Goal: Navigation & Orientation: Find specific page/section

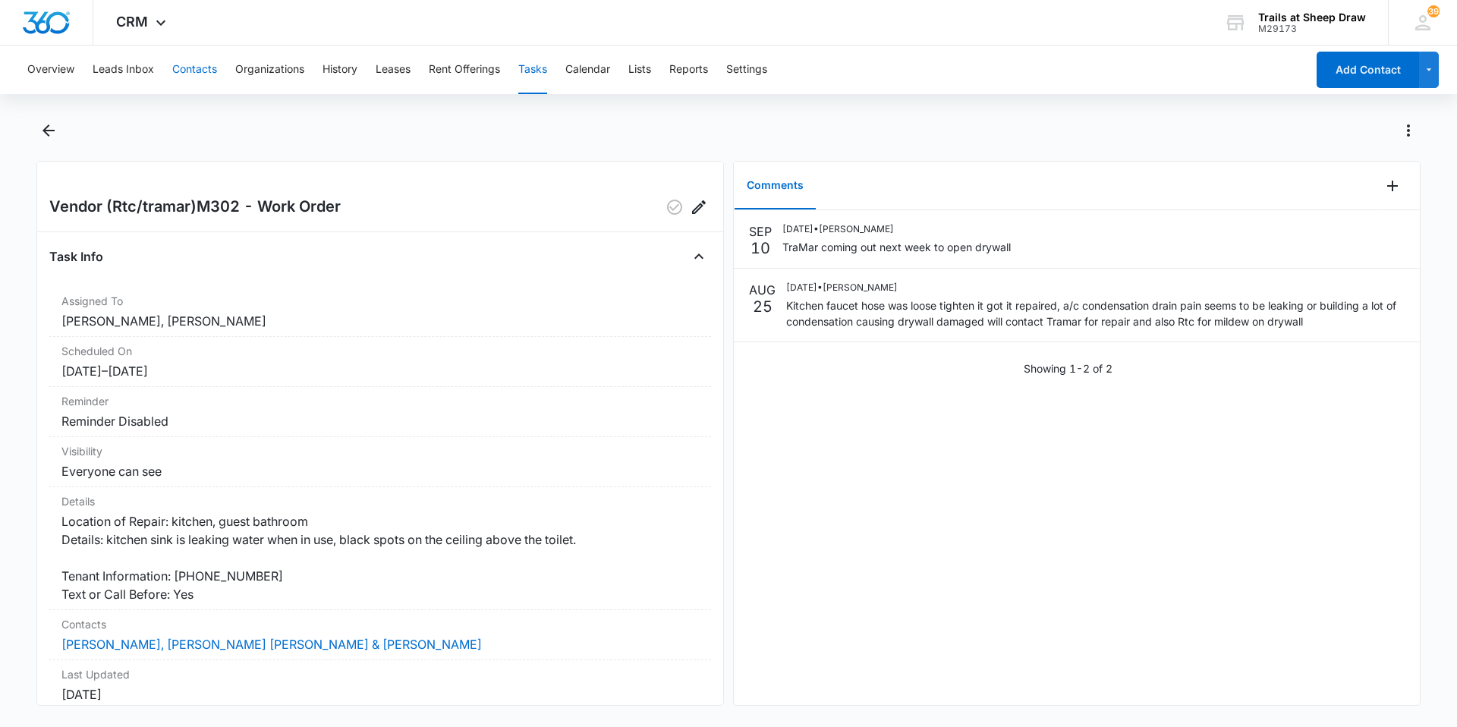
click at [189, 52] on button "Contacts" at bounding box center [194, 70] width 45 height 49
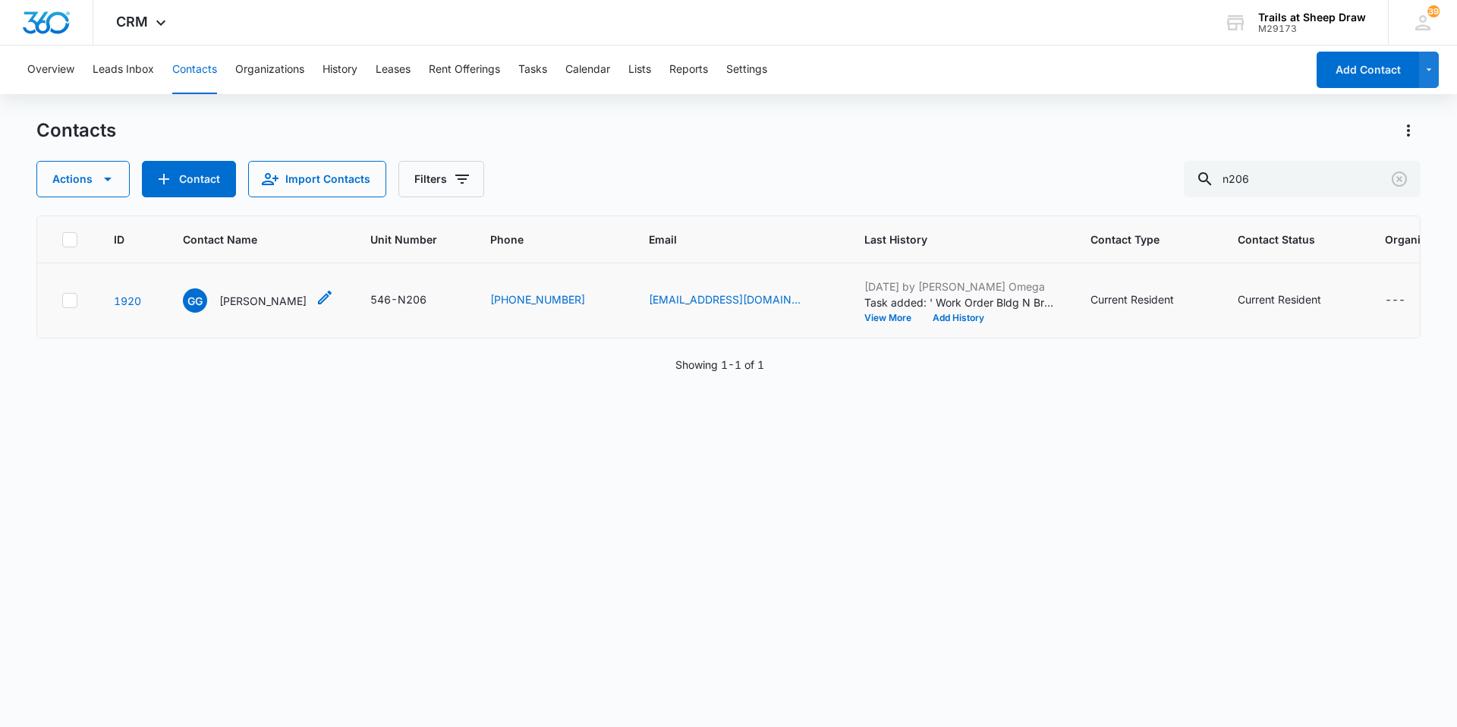
click at [237, 296] on p "[PERSON_NAME]" at bounding box center [262, 301] width 87 height 16
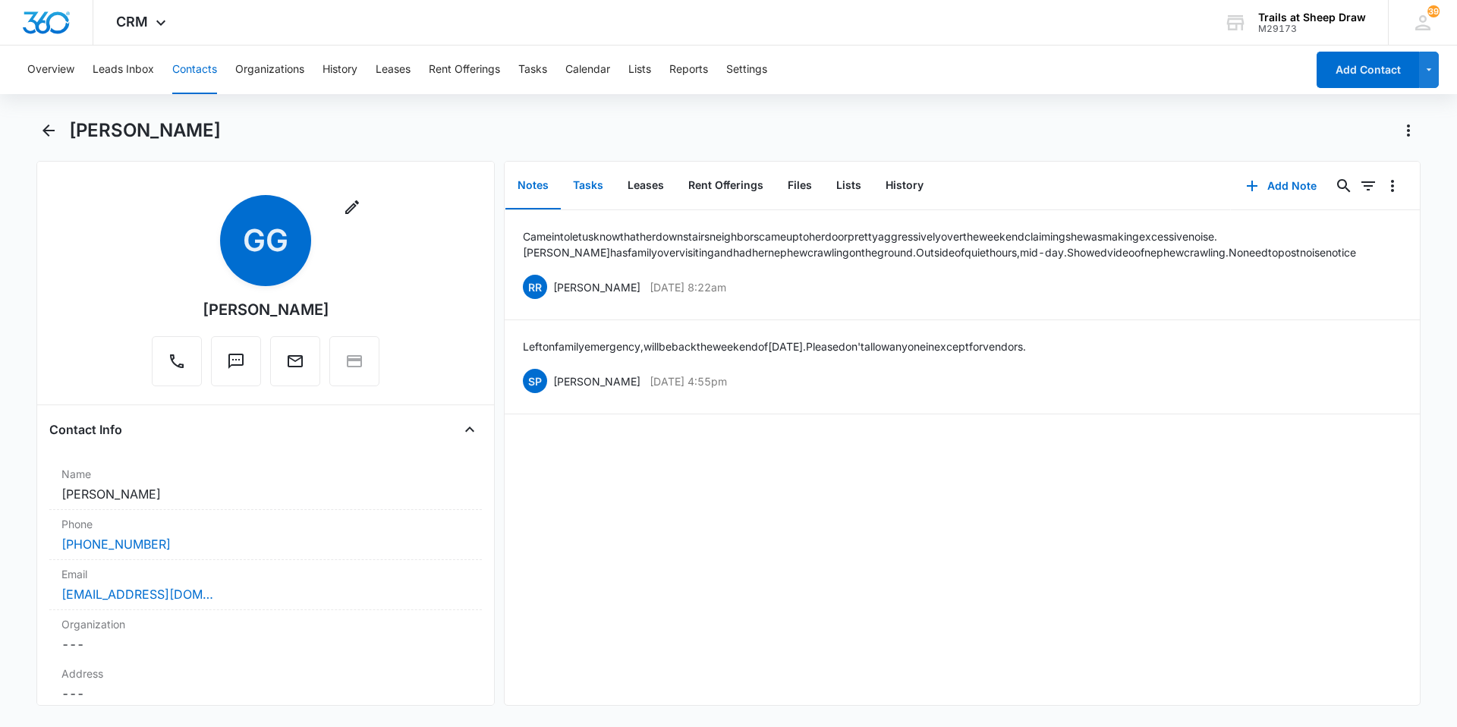
click at [594, 197] on button "Tasks" at bounding box center [588, 185] width 55 height 47
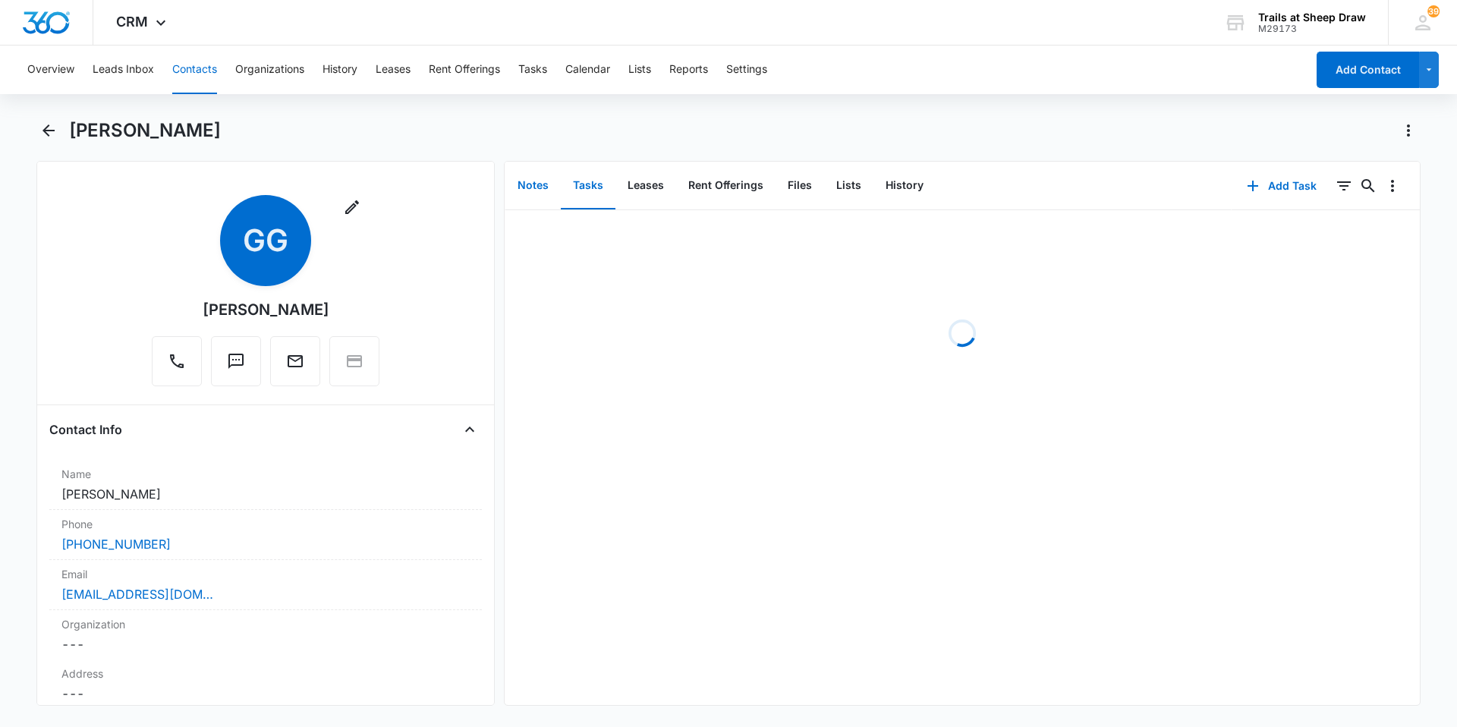
click at [540, 190] on button "Notes" at bounding box center [532, 185] width 55 height 47
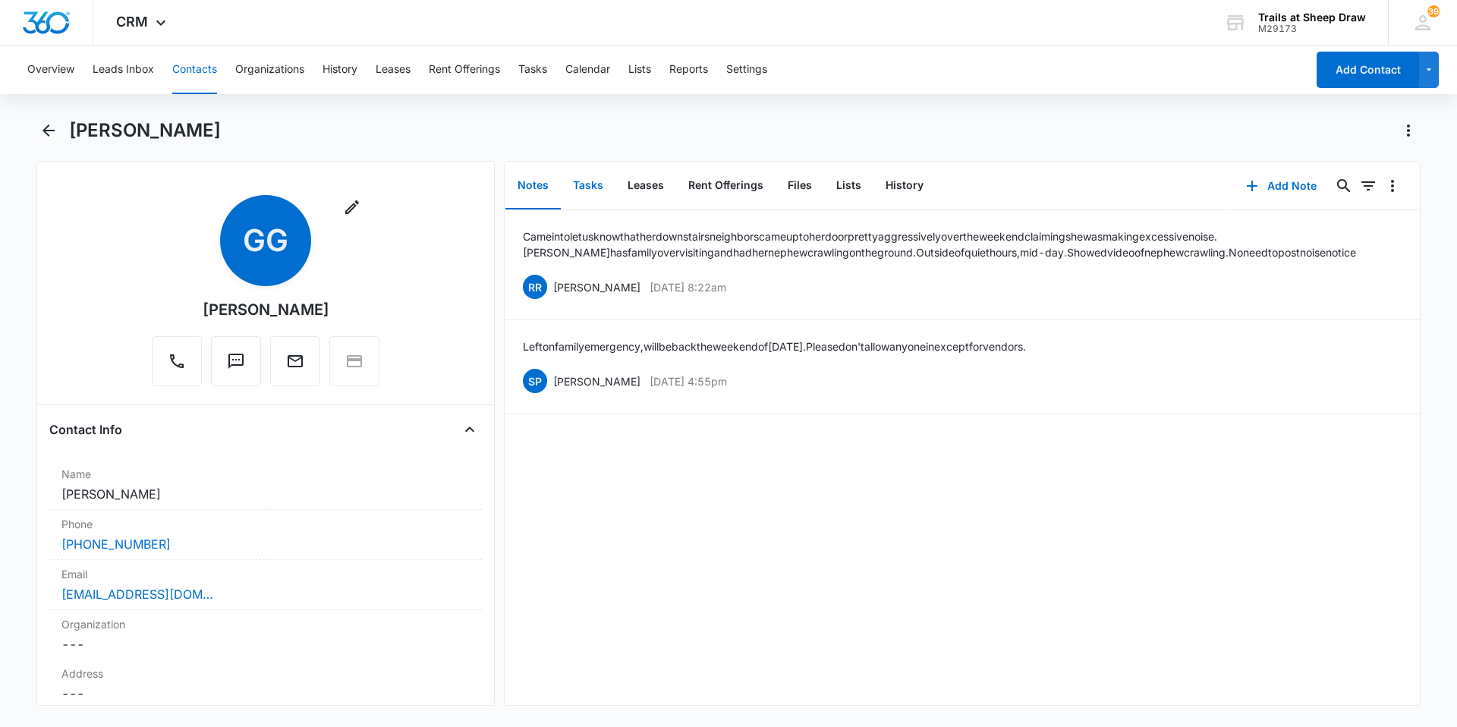
click at [587, 189] on button "Tasks" at bounding box center [588, 185] width 55 height 47
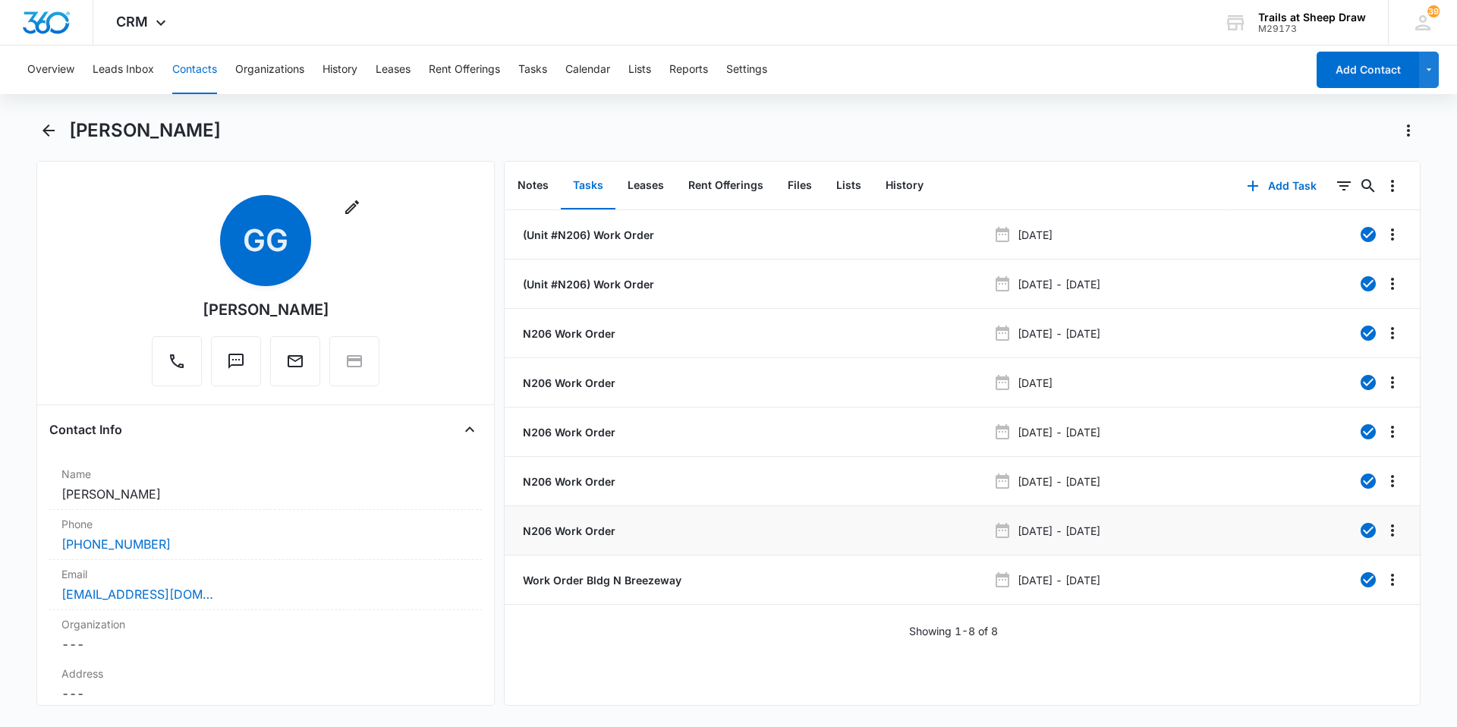
click at [547, 521] on li "N206 Work Order [DATE] - [DATE]" at bounding box center [962, 530] width 915 height 49
click at [547, 534] on p "N206 Work Order" at bounding box center [568, 531] width 96 height 16
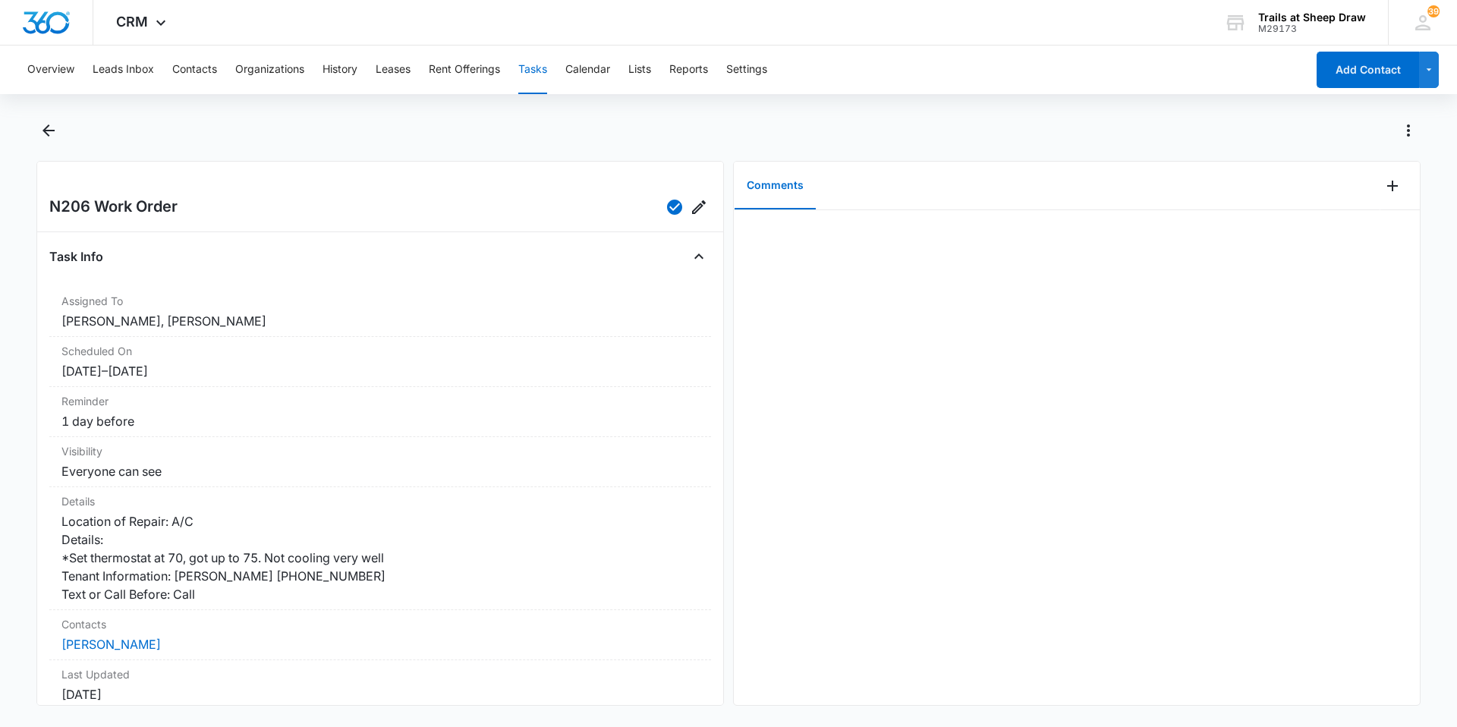
click at [533, 78] on button "Tasks" at bounding box center [532, 70] width 29 height 49
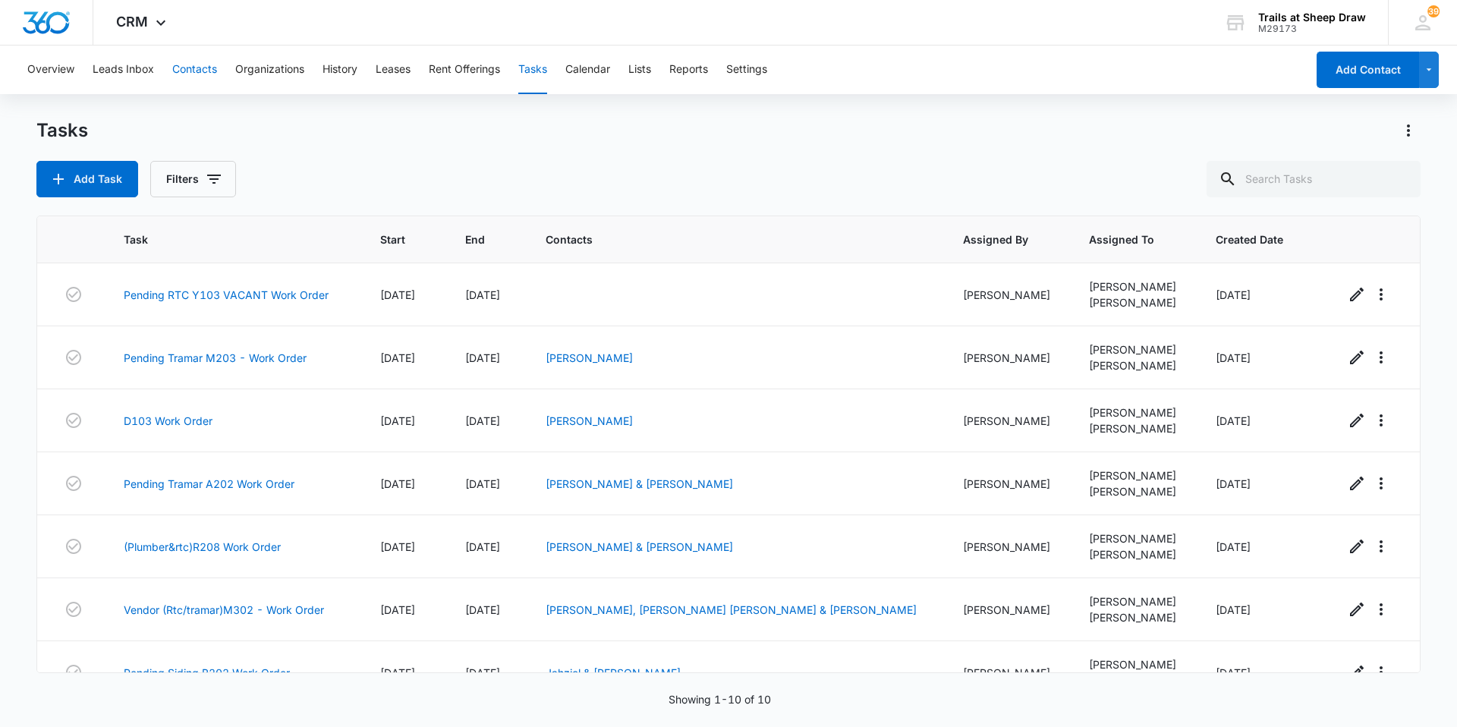
click at [184, 84] on button "Contacts" at bounding box center [194, 70] width 45 height 49
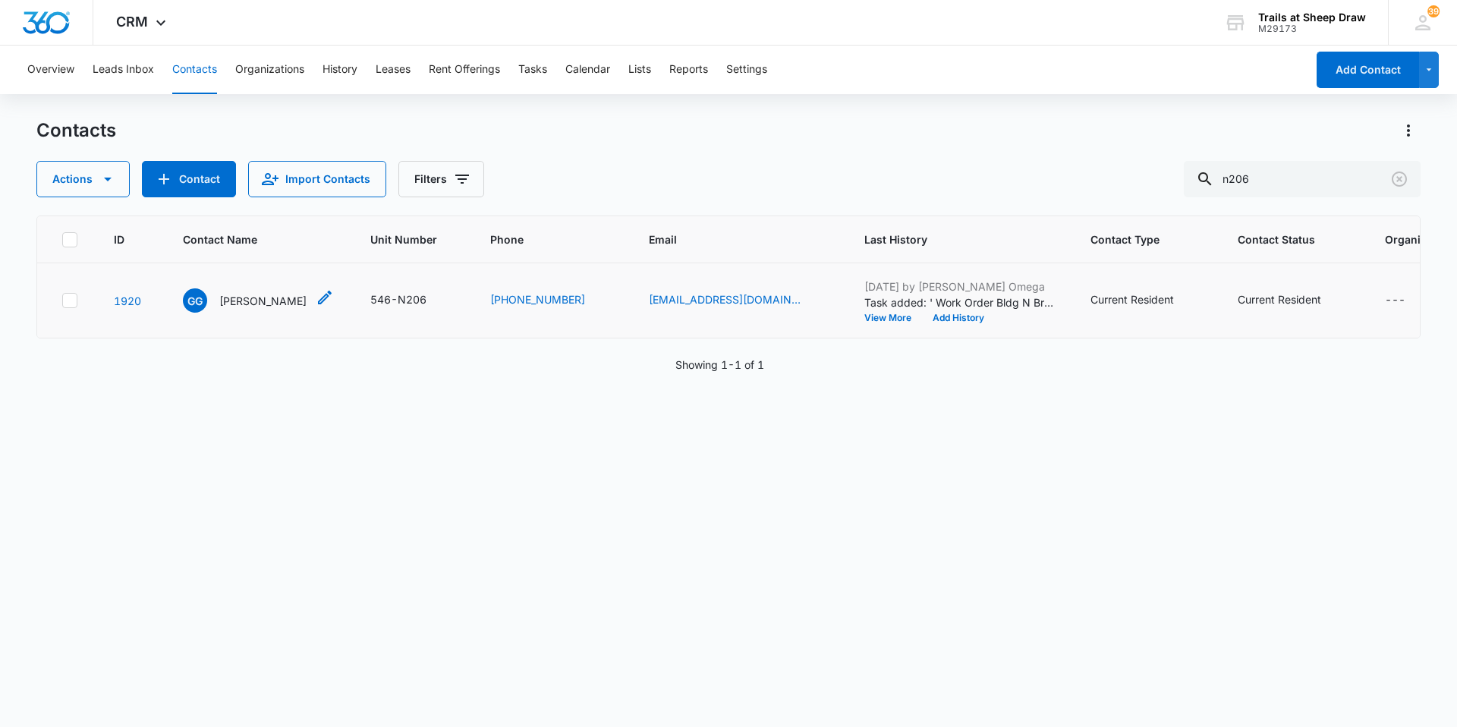
click at [256, 305] on p "[PERSON_NAME]" at bounding box center [262, 301] width 87 height 16
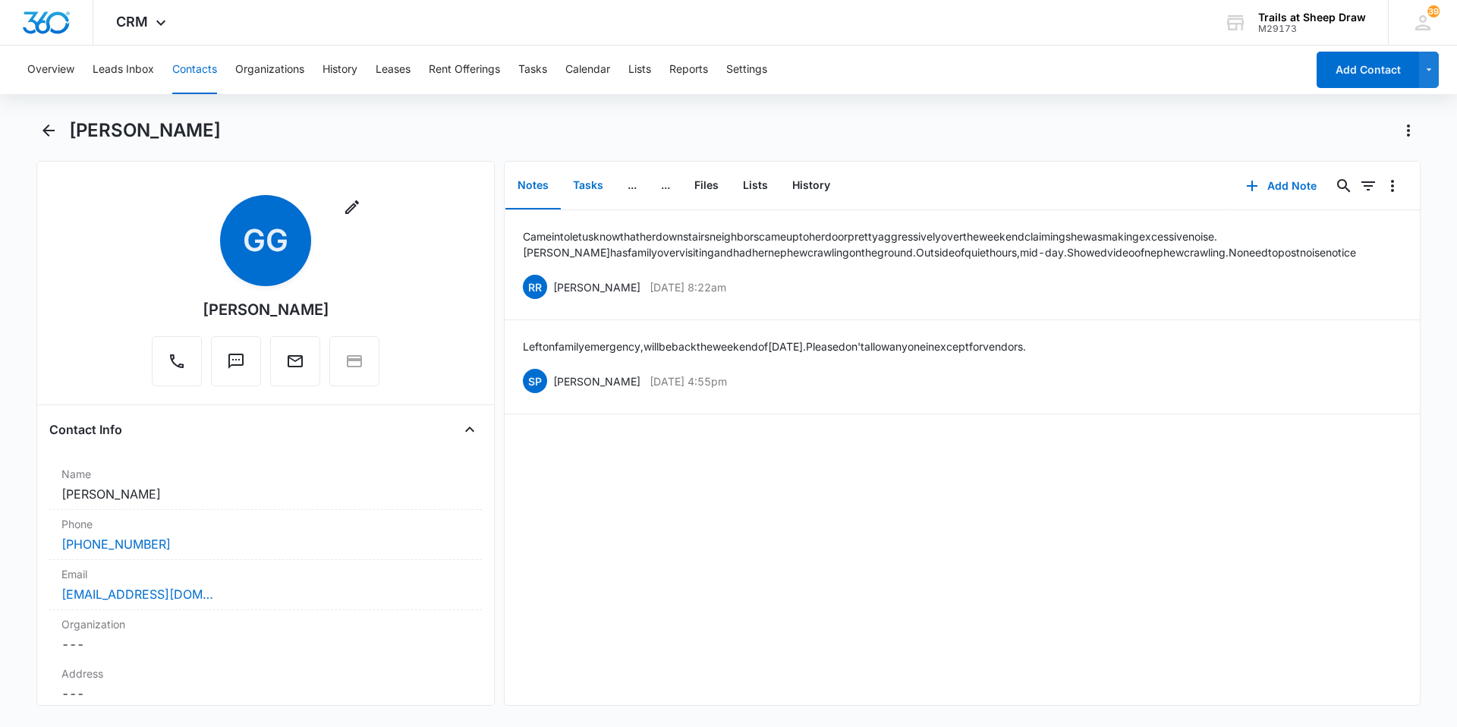
click at [588, 171] on button "Tasks" at bounding box center [588, 185] width 55 height 47
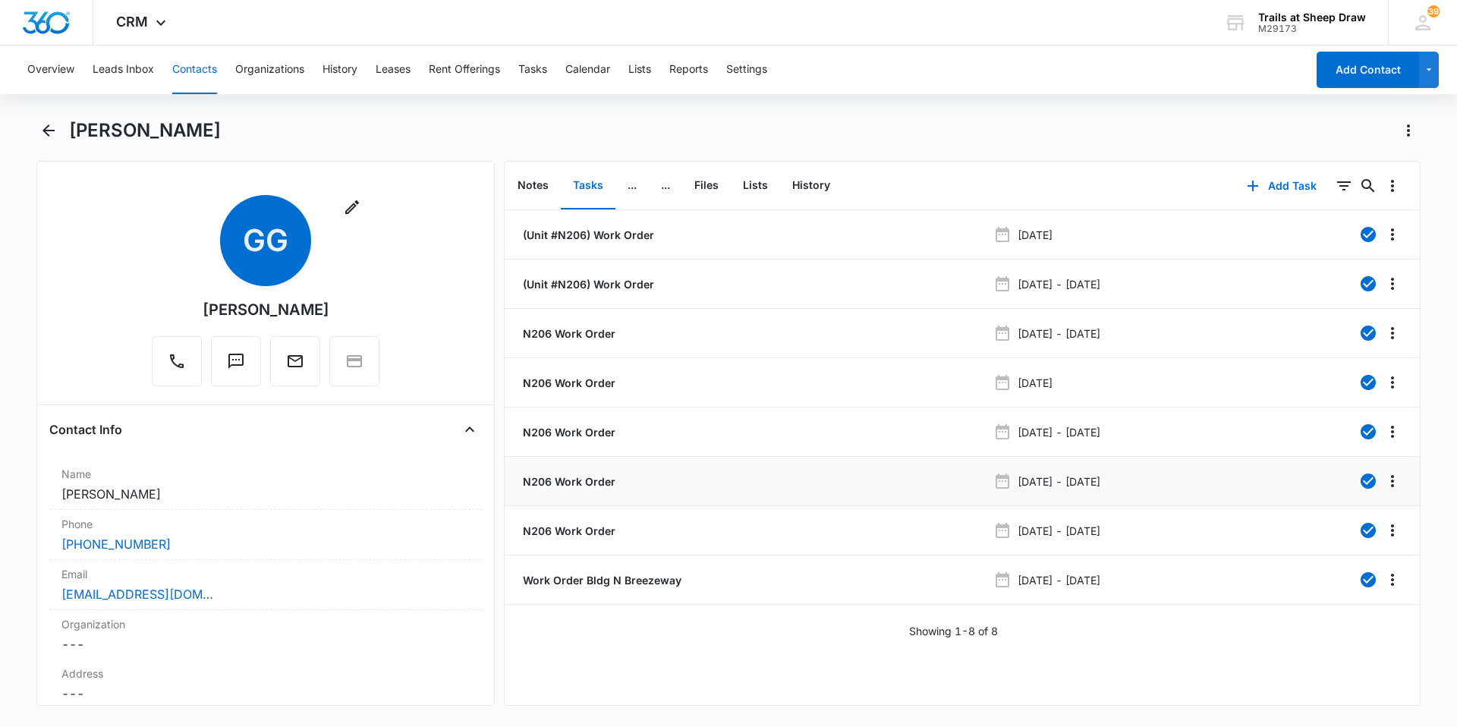
click at [583, 484] on p "N206 Work Order" at bounding box center [568, 481] width 96 height 16
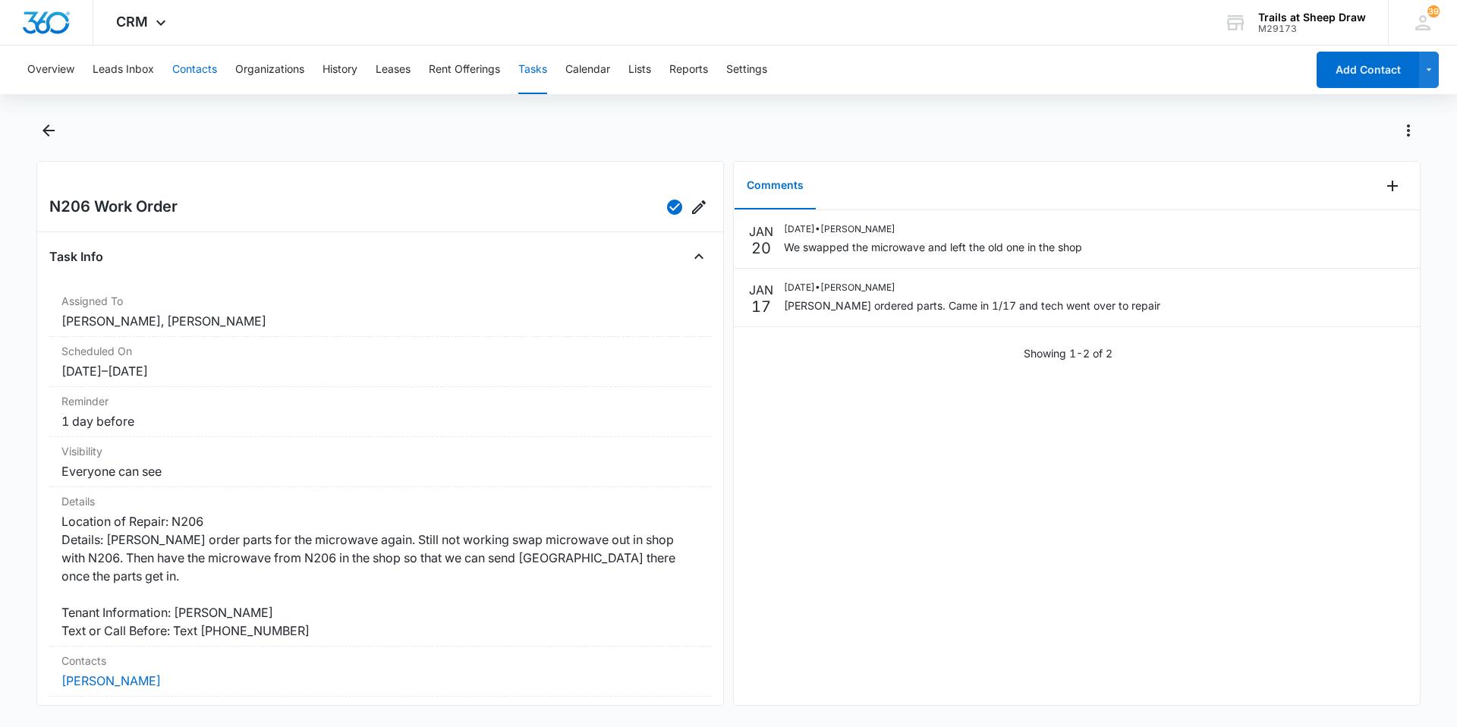
click at [205, 70] on button "Contacts" at bounding box center [194, 70] width 45 height 49
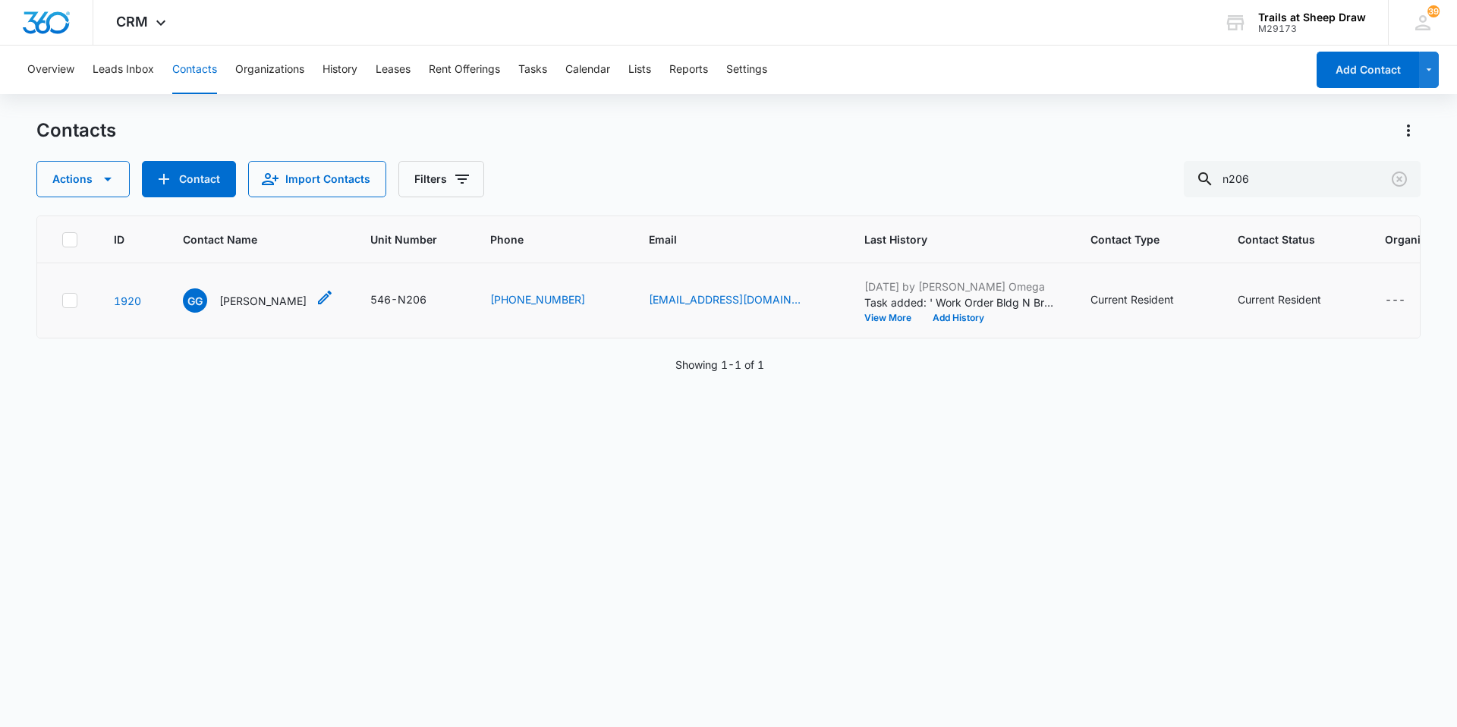
click at [293, 298] on p "[PERSON_NAME]" at bounding box center [262, 301] width 87 height 16
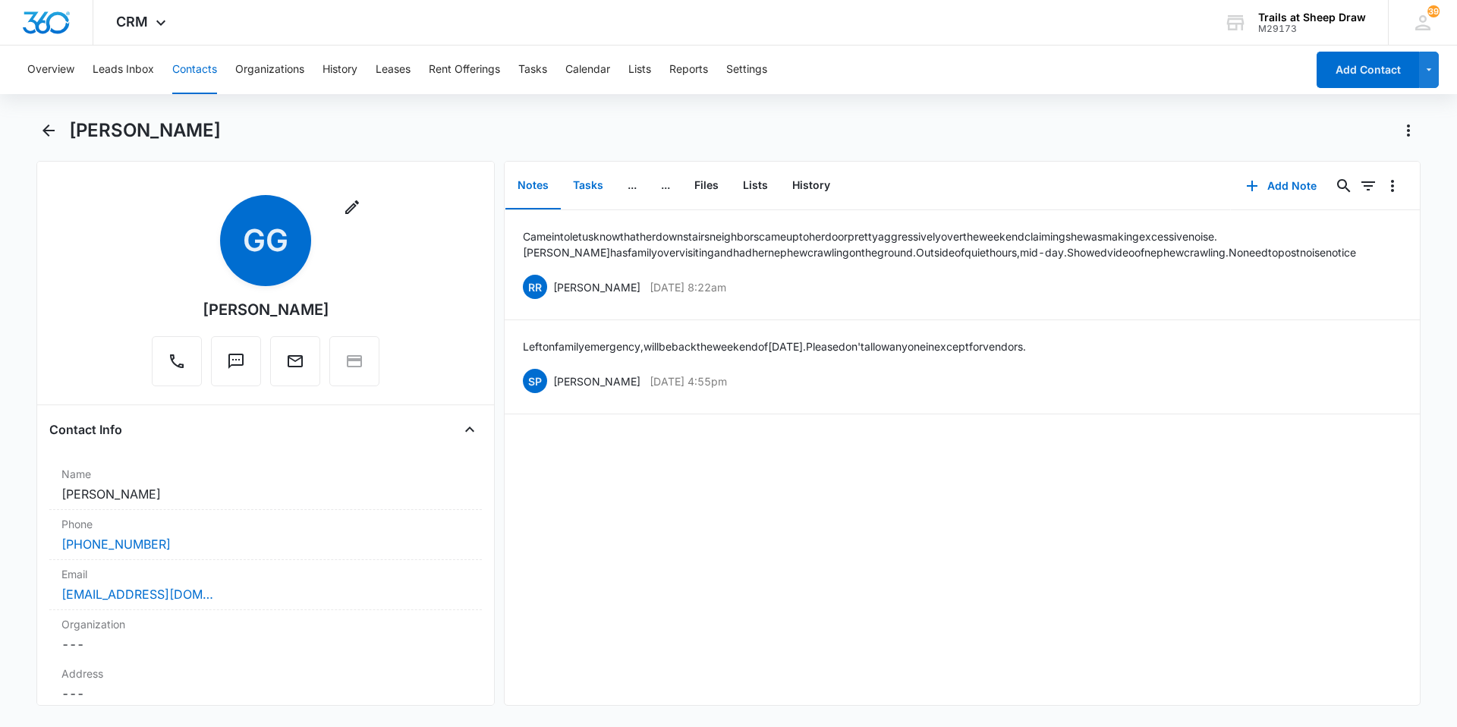
click at [593, 190] on button "Tasks" at bounding box center [588, 185] width 55 height 47
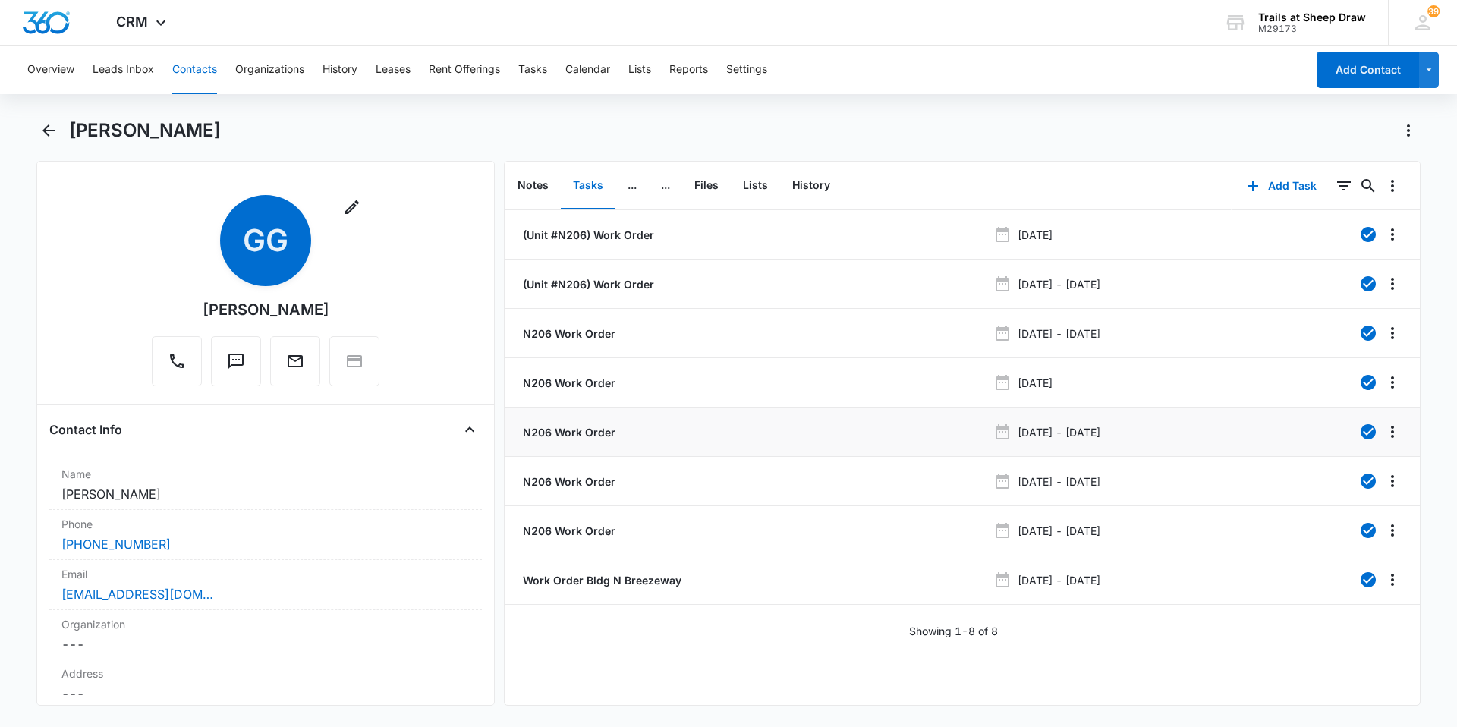
click at [587, 439] on p "N206 Work Order" at bounding box center [568, 432] width 96 height 16
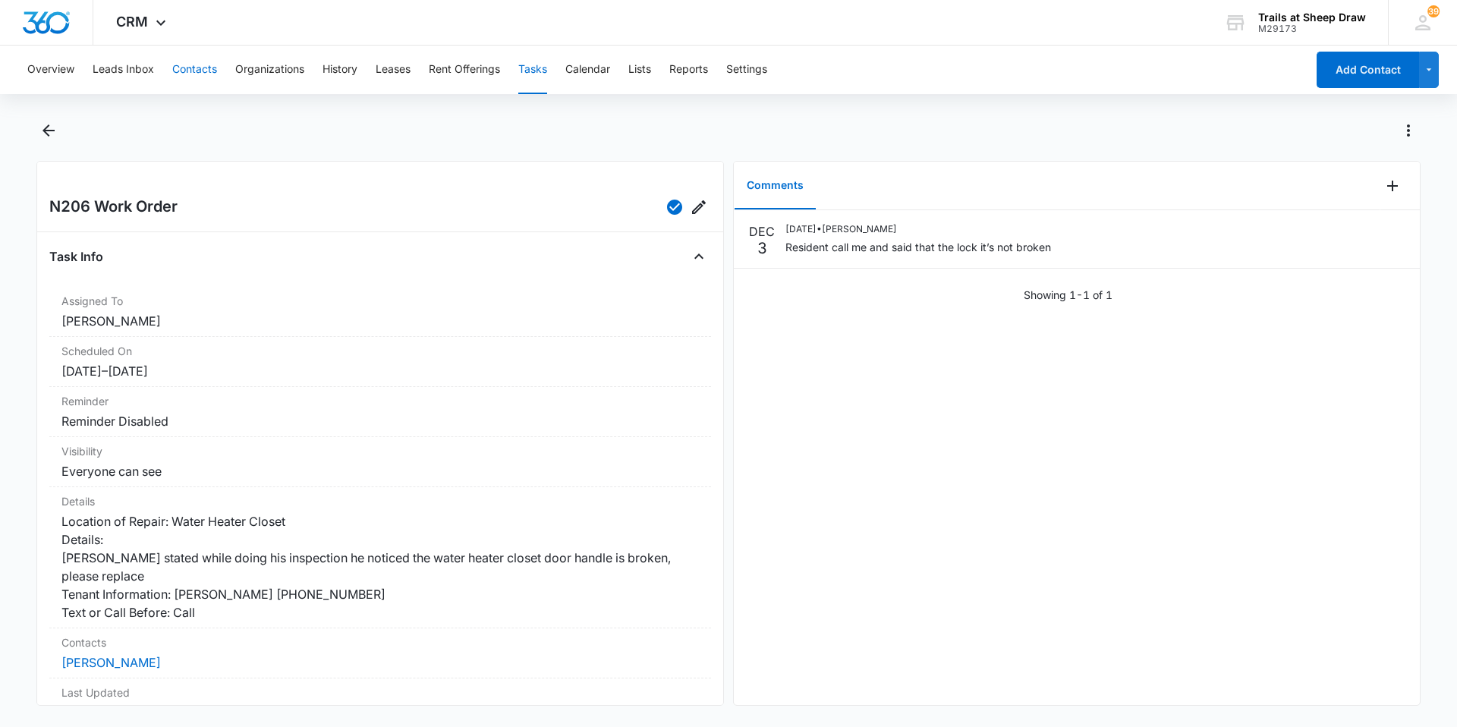
click at [184, 74] on button "Contacts" at bounding box center [194, 70] width 45 height 49
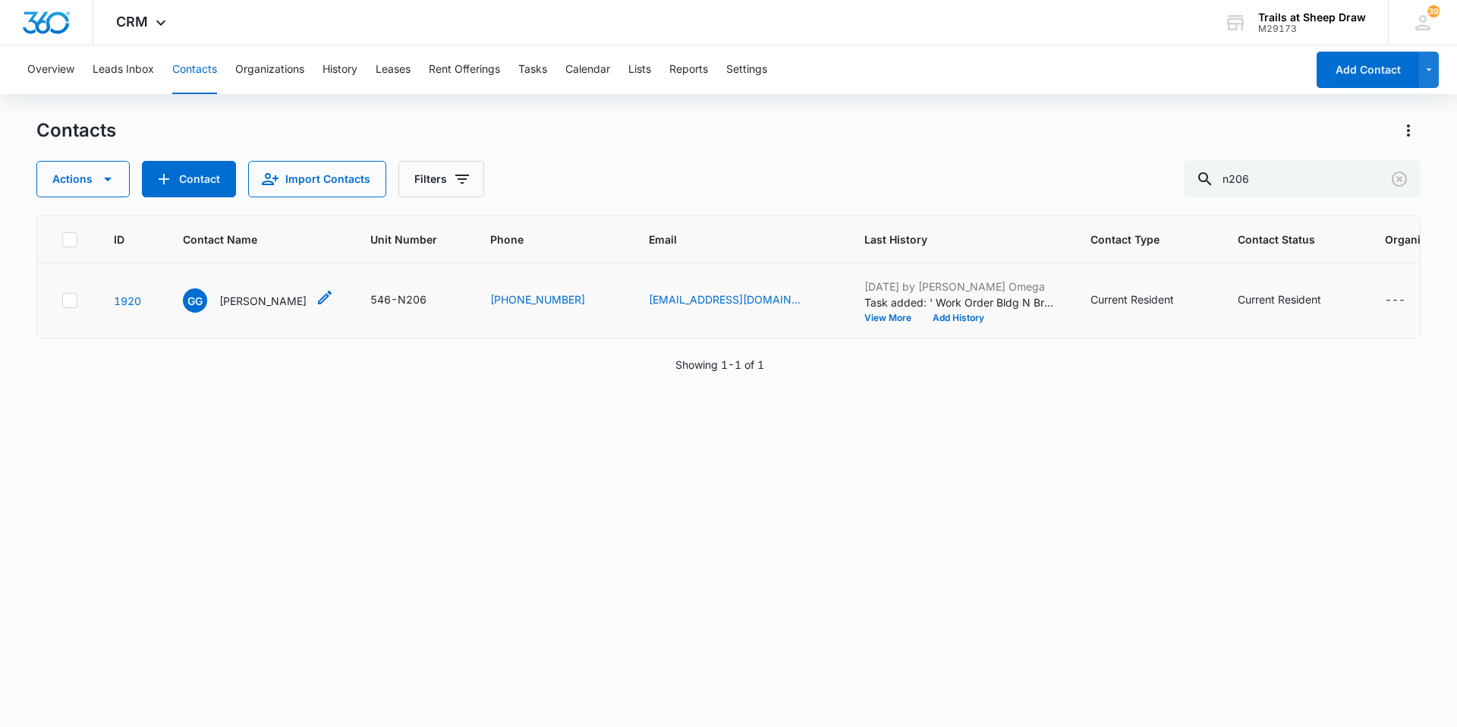
click at [258, 290] on div "GG [PERSON_NAME]" at bounding box center [245, 300] width 124 height 24
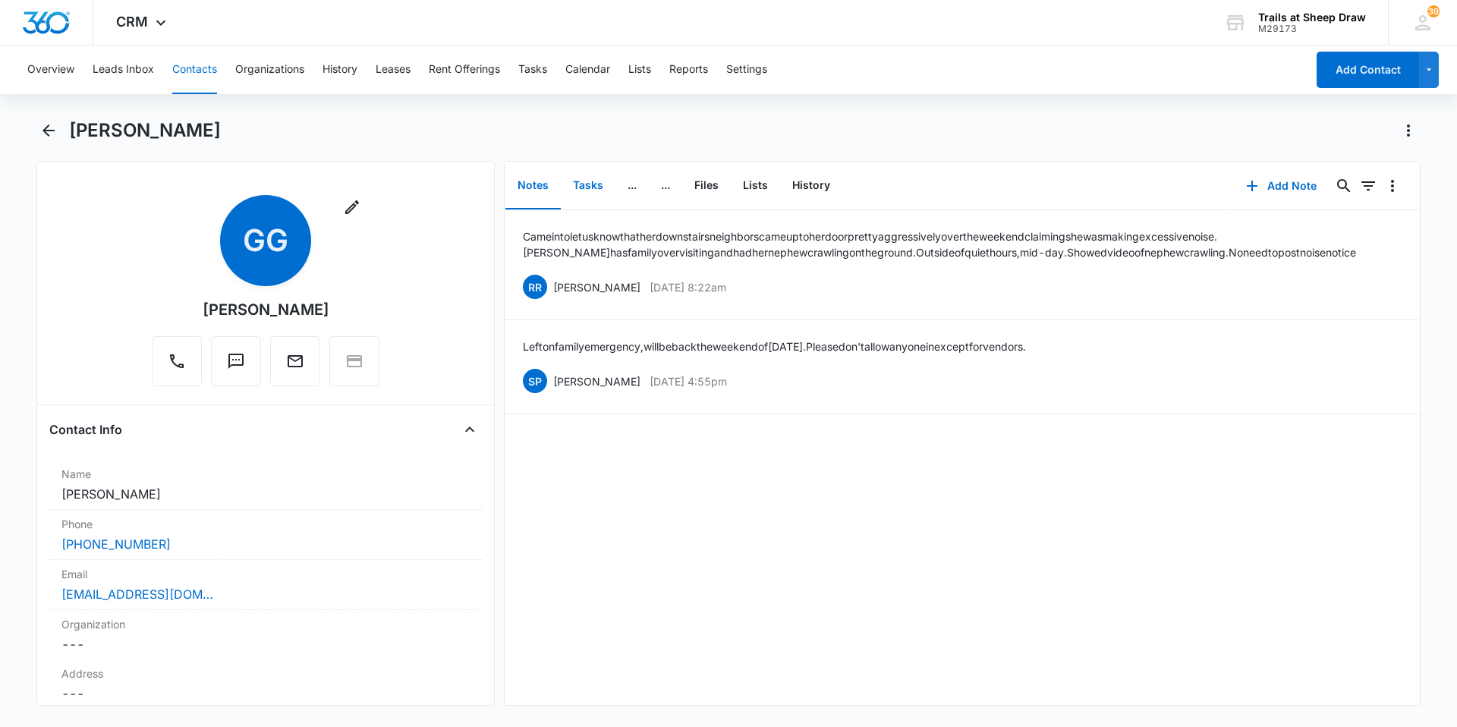
click at [599, 181] on button "Tasks" at bounding box center [588, 185] width 55 height 47
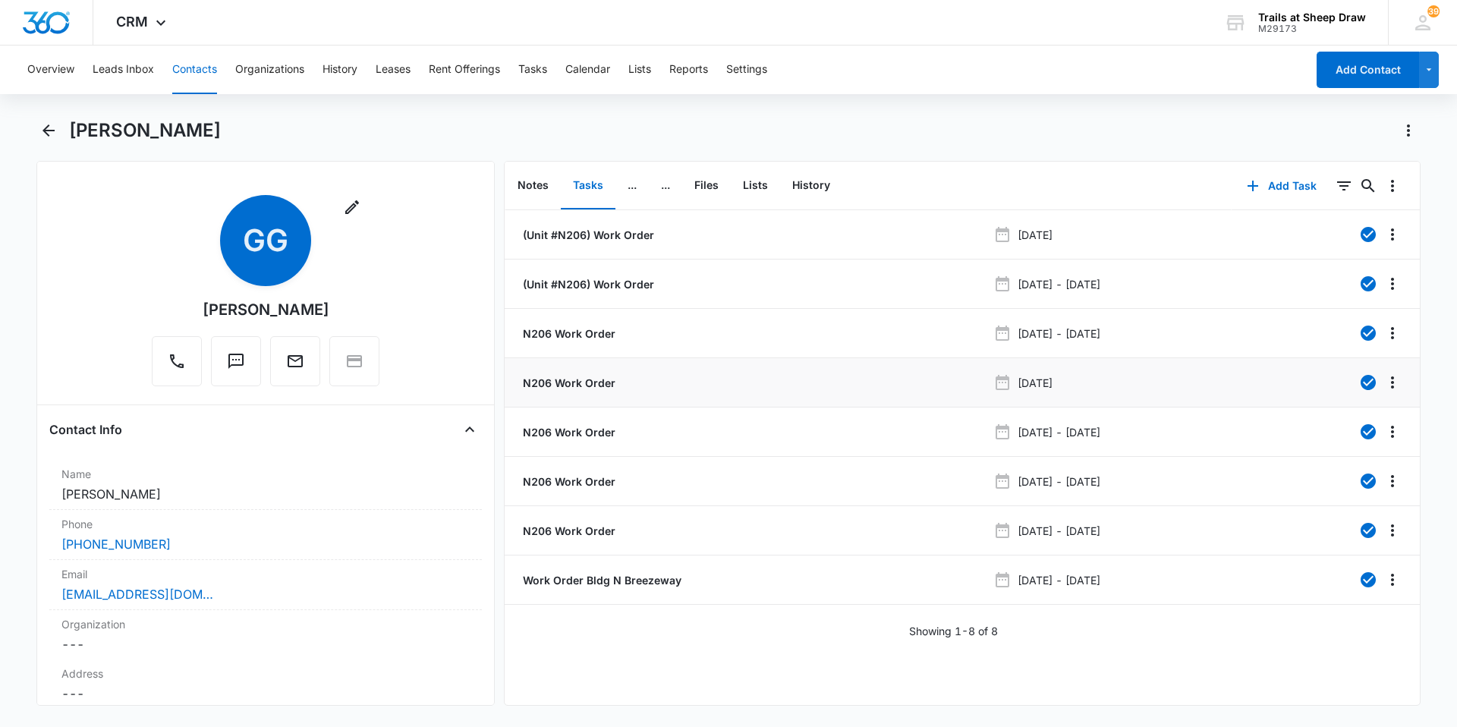
click at [576, 373] on li "N206 Work Order [DATE]" at bounding box center [962, 382] width 915 height 49
click at [576, 383] on p "N206 Work Order" at bounding box center [568, 383] width 96 height 16
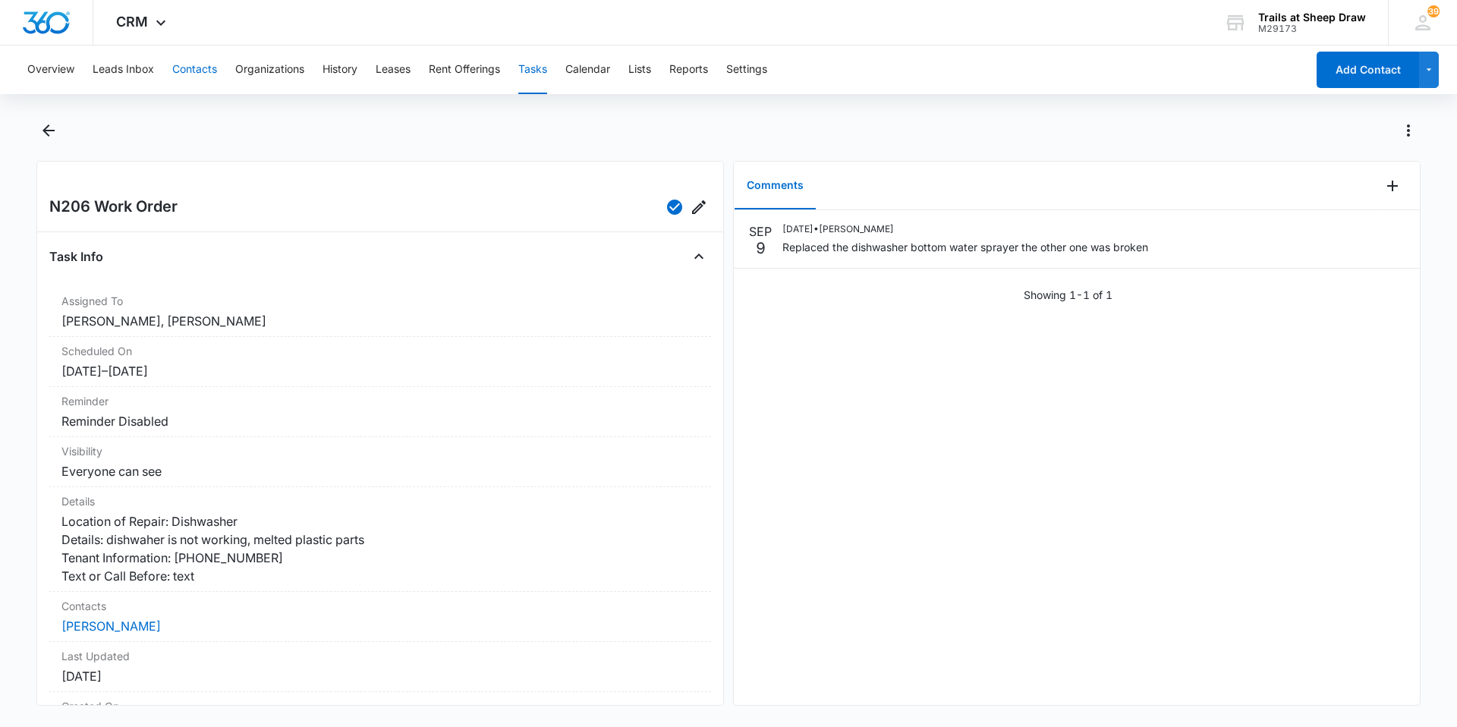
click at [193, 79] on button "Contacts" at bounding box center [194, 70] width 45 height 49
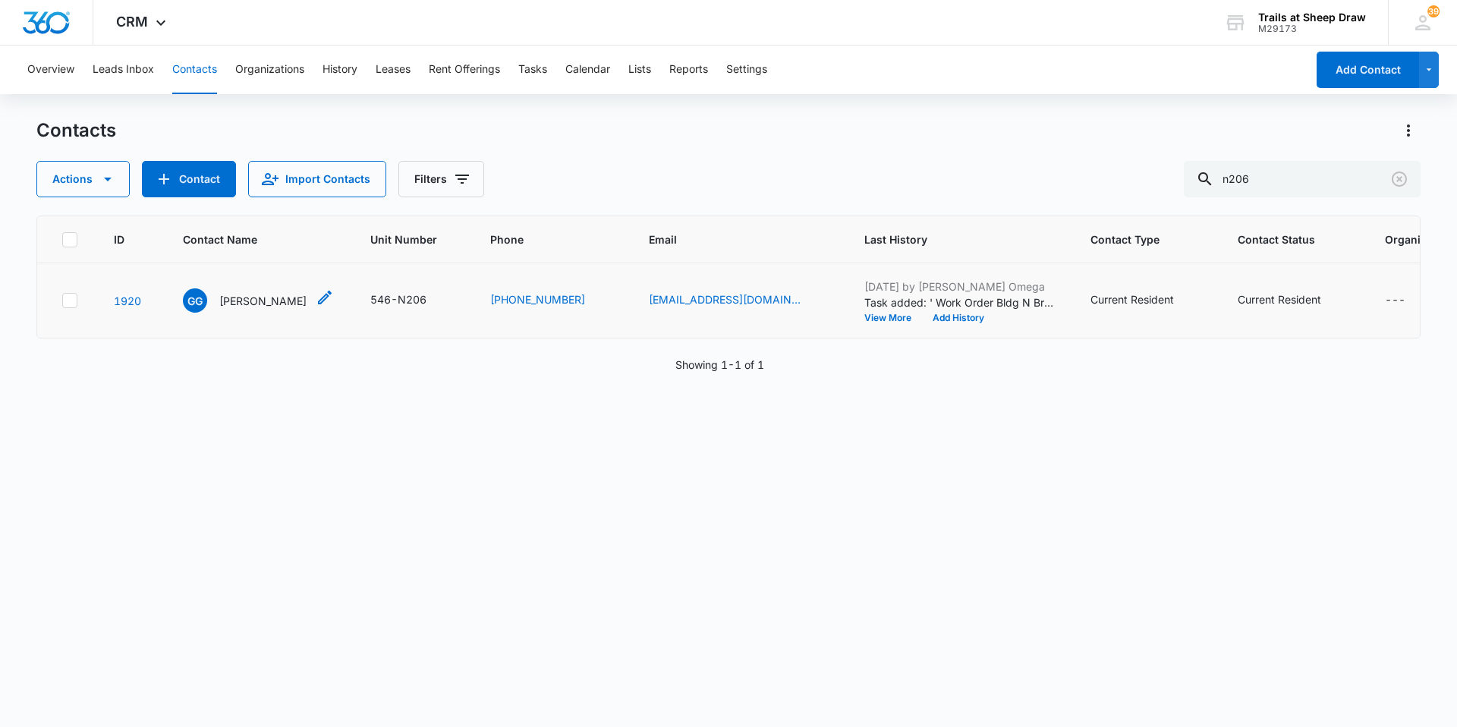
click at [284, 307] on p "[PERSON_NAME]" at bounding box center [262, 301] width 87 height 16
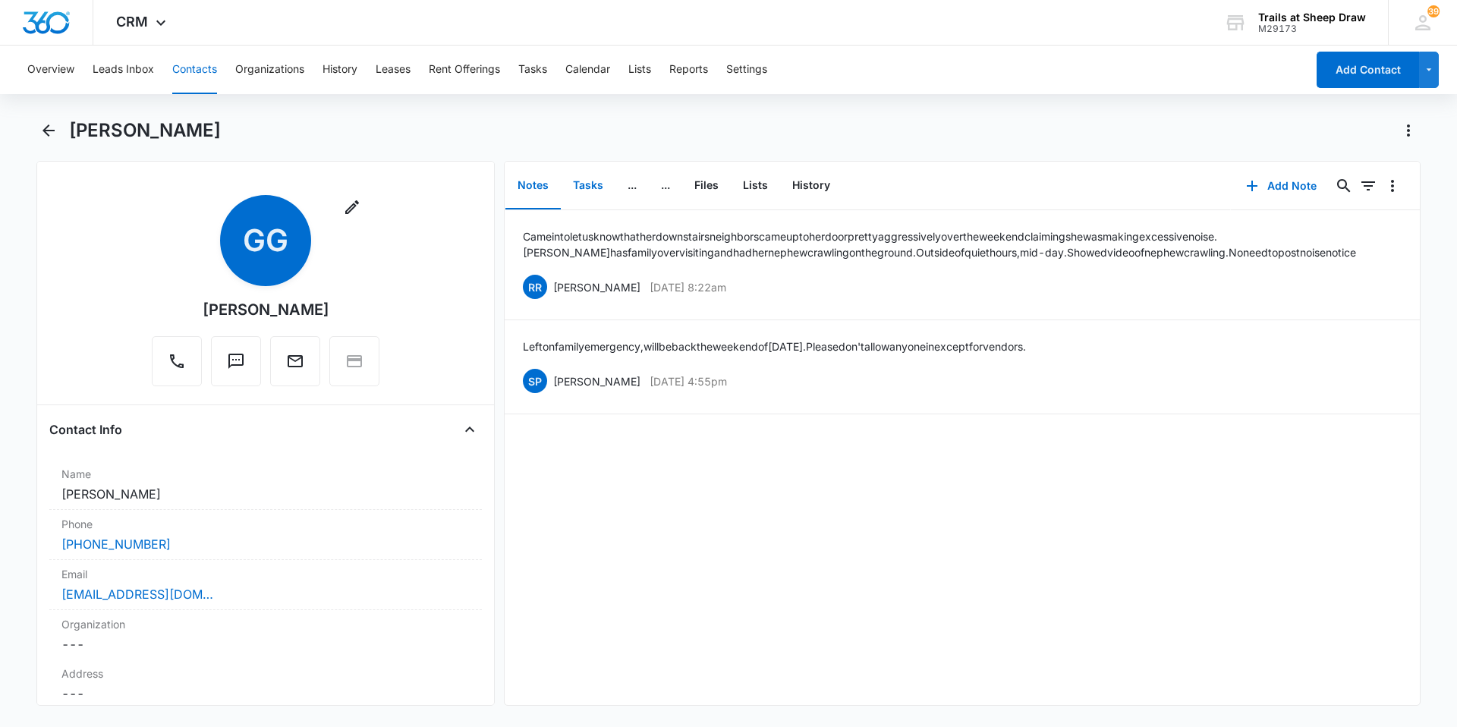
click at [593, 193] on button "Tasks" at bounding box center [588, 185] width 55 height 47
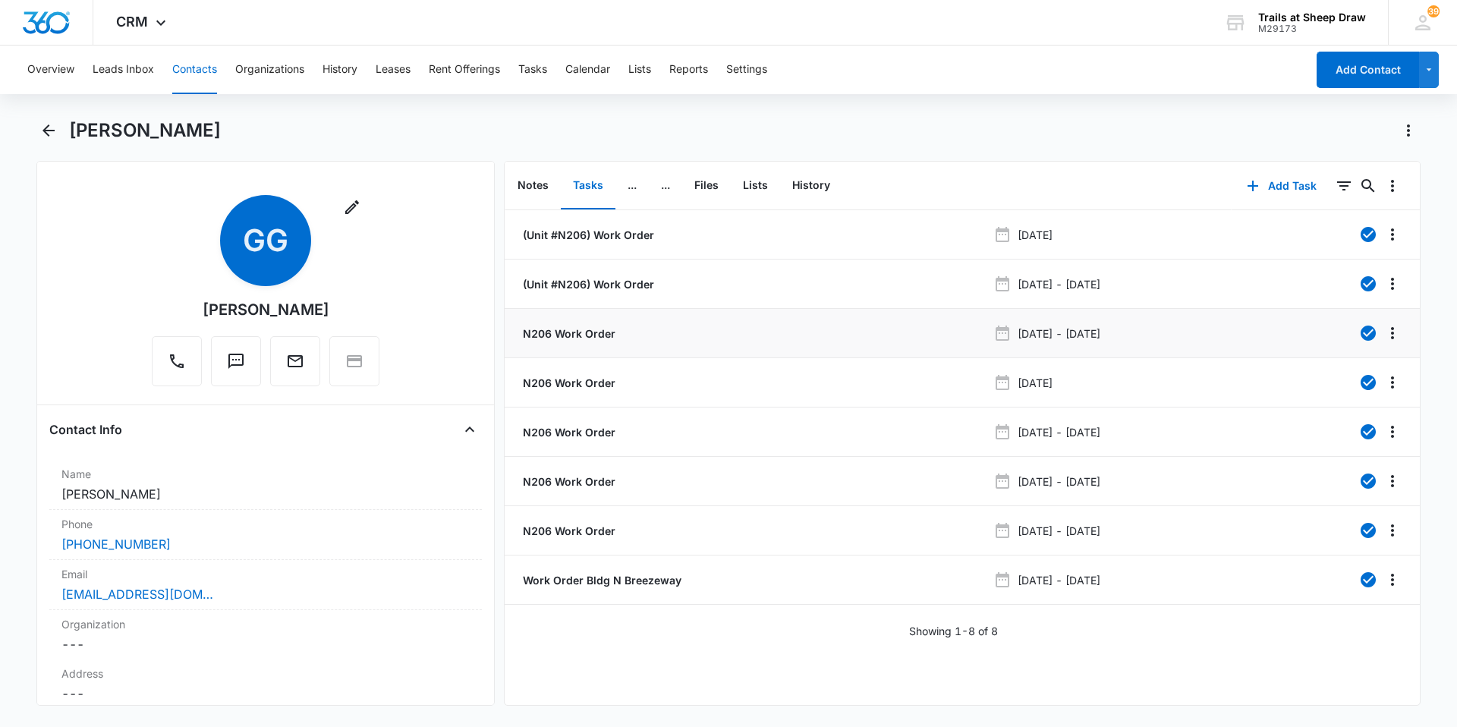
click at [588, 334] on p "N206 Work Order" at bounding box center [568, 334] width 96 height 16
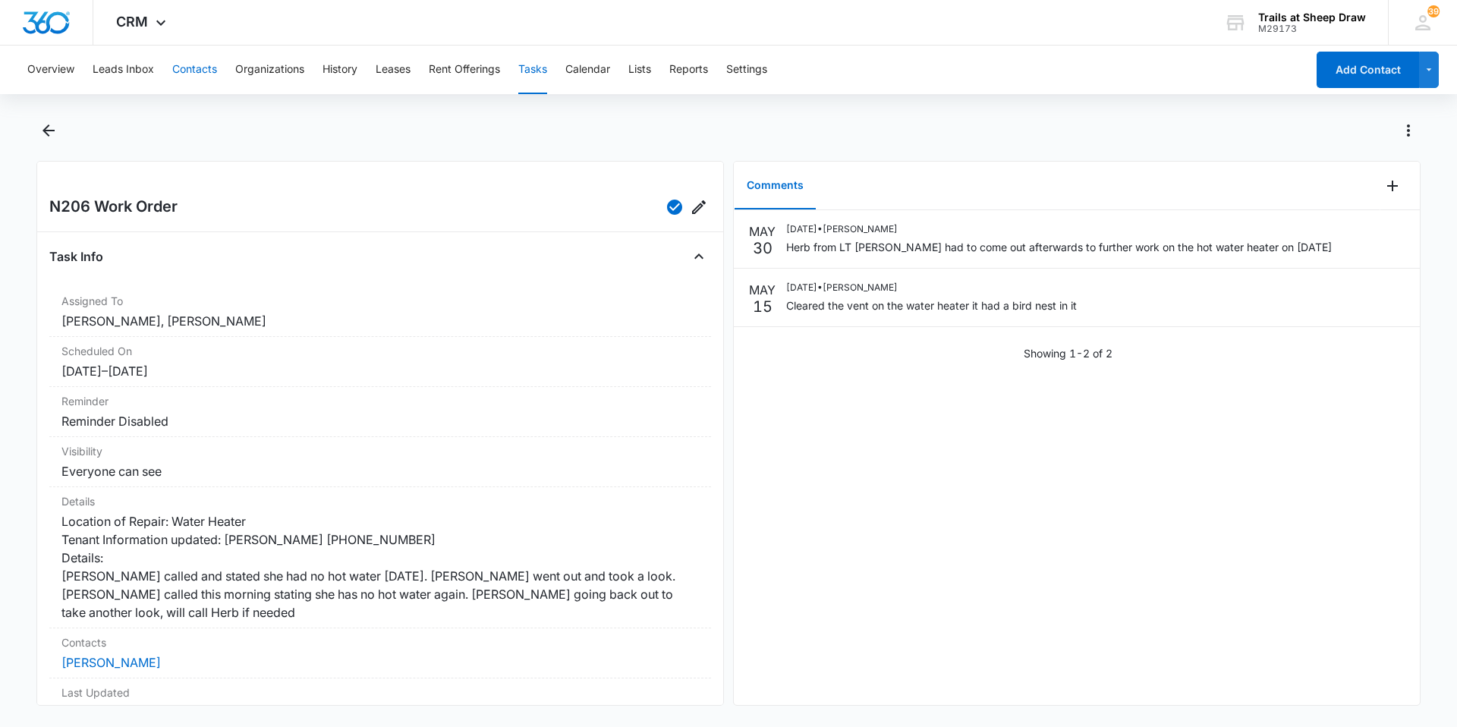
click at [193, 69] on button "Contacts" at bounding box center [194, 70] width 45 height 49
